Goal: Find specific page/section: Find specific page/section

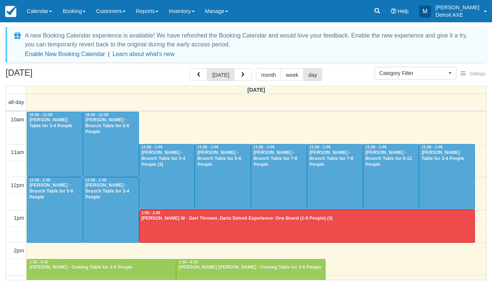
select select
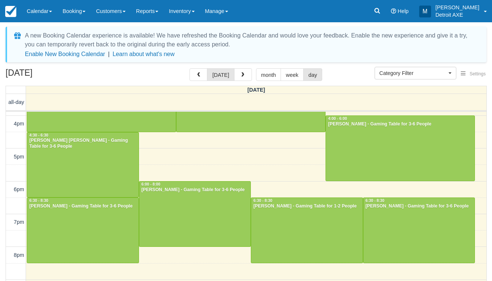
scroll to position [193, 0]
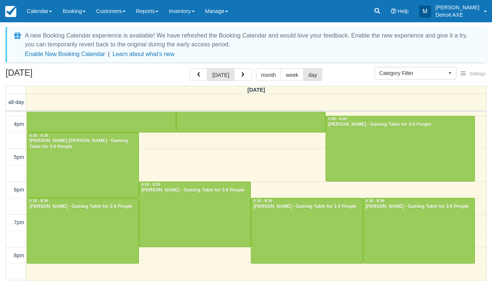
click at [160, 188] on div "Ethan Goldstein - Gaming Table for 3-6 People" at bounding box center [195, 191] width 108 height 6
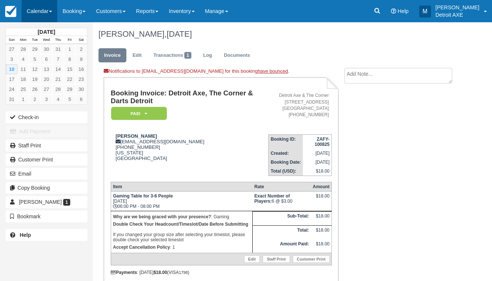
click at [52, 12] on span at bounding box center [50, 11] width 3 height 1
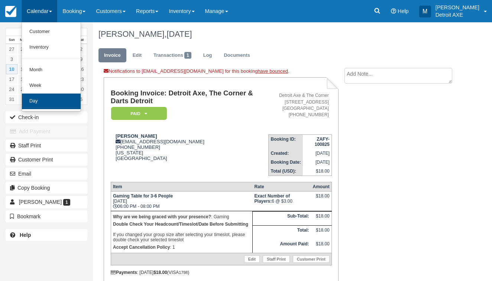
click at [52, 97] on link "Day" at bounding box center [51, 102] width 59 height 16
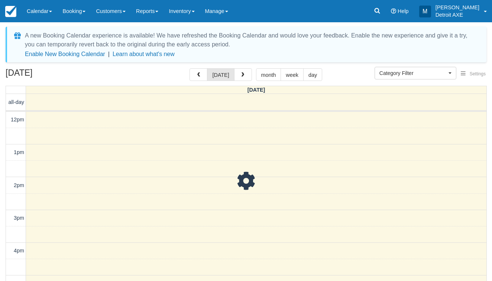
select select
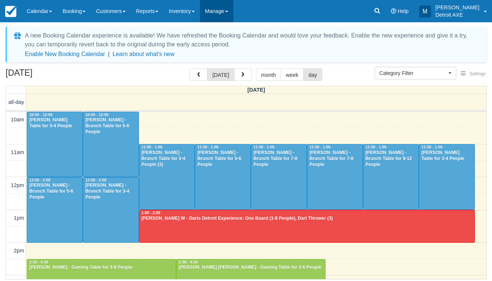
scroll to position [99, 0]
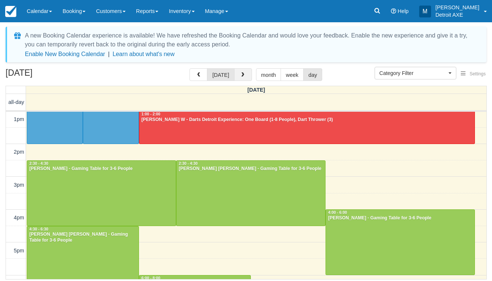
click at [241, 76] on span "button" at bounding box center [242, 75] width 5 height 5
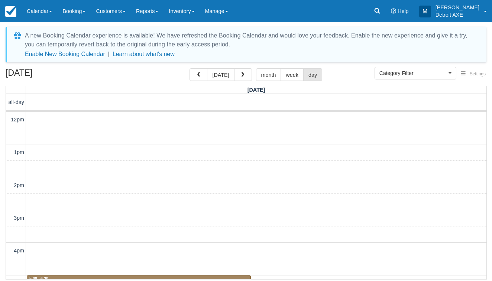
scroll to position [165, 0]
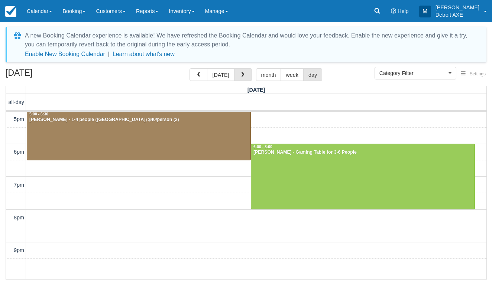
click at [241, 76] on span "button" at bounding box center [242, 75] width 5 height 5
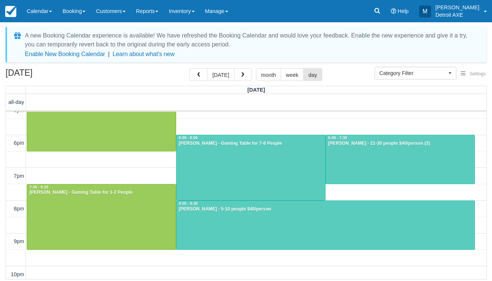
scroll to position [174, 0]
click at [225, 238] on div at bounding box center [326, 225] width 298 height 49
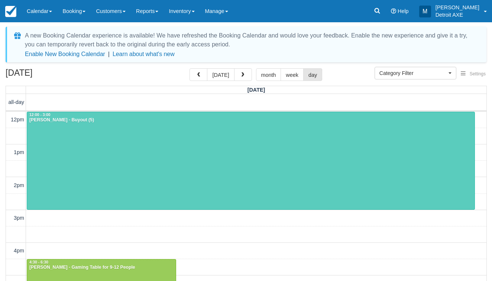
select select
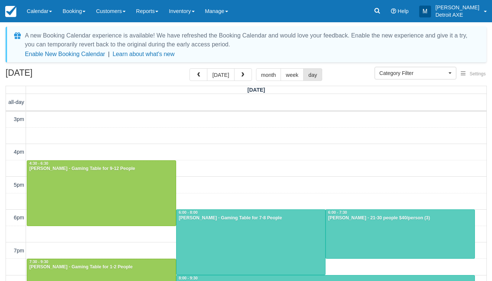
click at [205, 264] on div at bounding box center [251, 242] width 149 height 65
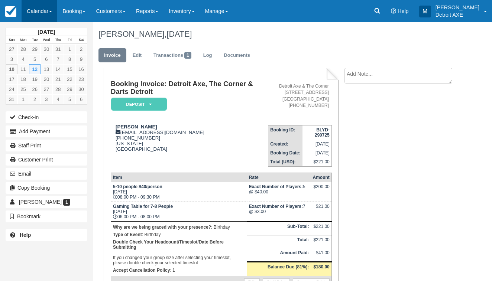
click at [50, 12] on link "Calendar" at bounding box center [40, 11] width 36 height 22
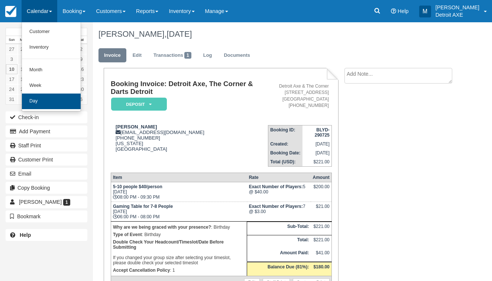
click at [49, 102] on link "Day" at bounding box center [51, 102] width 59 height 16
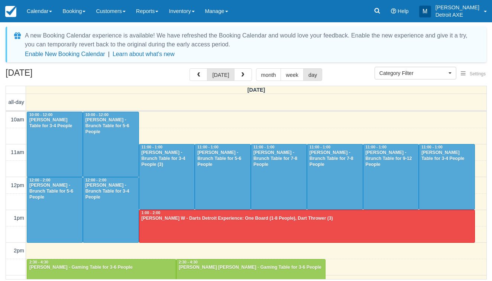
select select
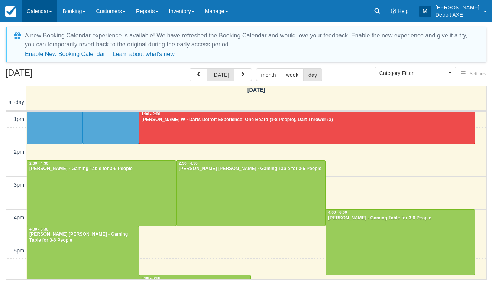
click at [49, 15] on link "Calendar" at bounding box center [40, 11] width 36 height 22
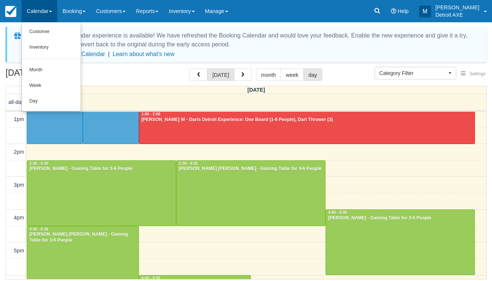
click at [51, 97] on link "Day" at bounding box center [51, 102] width 59 height 16
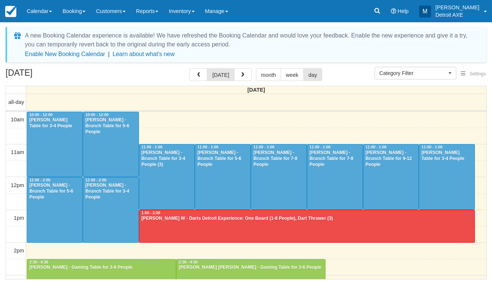
select select
